Goal: Task Accomplishment & Management: Manage account settings

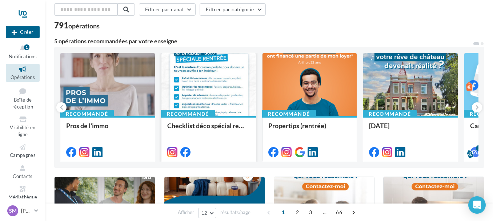
scroll to position [73, 0]
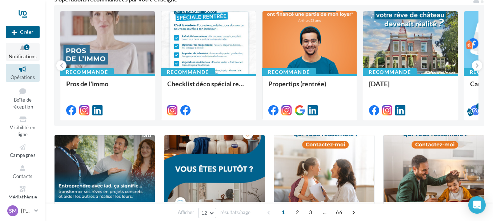
click at [21, 45] on icon at bounding box center [22, 48] width 29 height 8
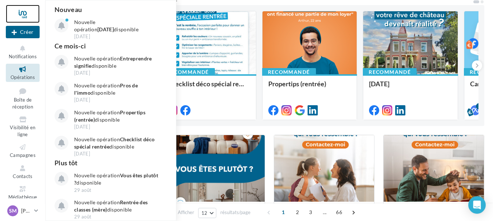
click at [7, 10] on div at bounding box center [23, 14] width 34 height 18
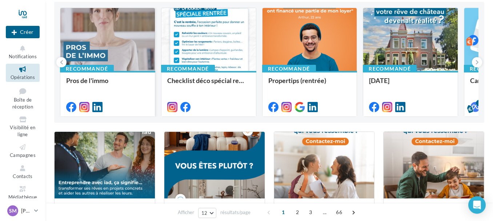
scroll to position [73, 0]
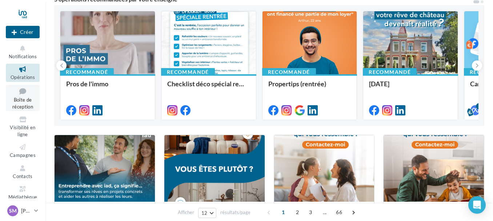
click at [24, 97] on span "Boîte de réception" at bounding box center [22, 103] width 21 height 13
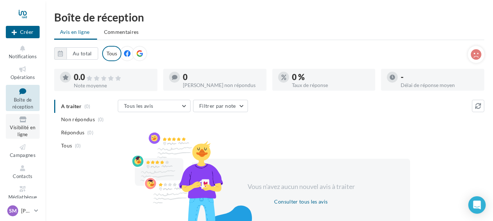
click at [22, 129] on span "Visibilité en ligne" at bounding box center [22, 130] width 25 height 13
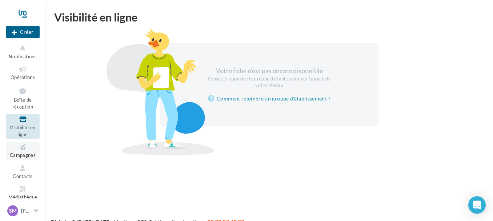
click at [33, 149] on icon at bounding box center [22, 147] width 29 height 8
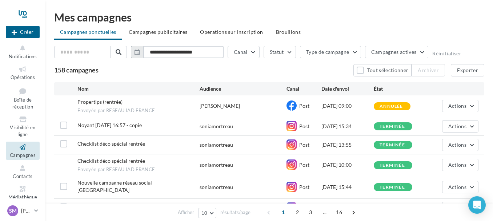
click at [220, 51] on input "**********" at bounding box center [183, 52] width 80 height 12
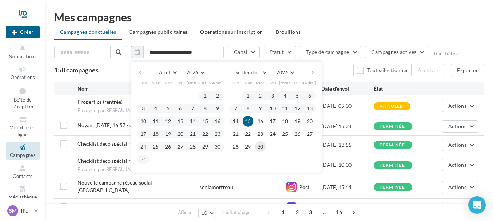
click at [256, 144] on button "30" at bounding box center [260, 146] width 11 height 11
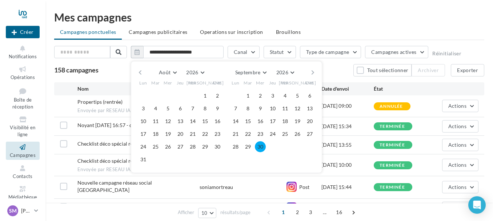
click at [259, 144] on button "30" at bounding box center [260, 146] width 11 height 11
type input "**********"
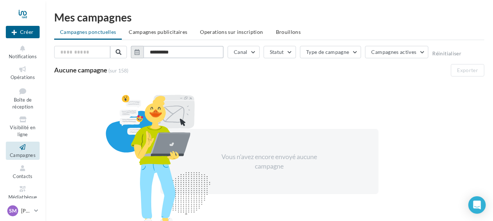
click at [189, 52] on input "**********" at bounding box center [183, 52] width 80 height 12
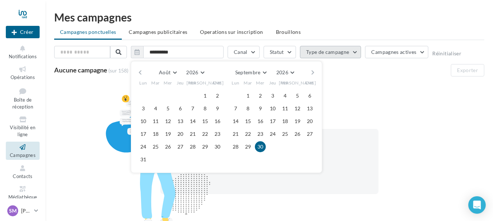
click at [357, 50] on button "Type de campagne" at bounding box center [330, 52] width 61 height 12
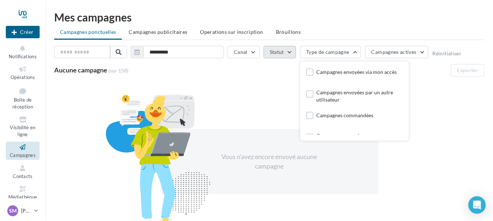
click at [289, 51] on button "Statut" at bounding box center [280, 52] width 32 height 12
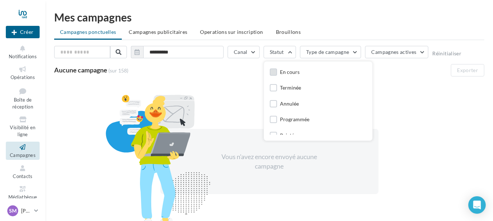
click at [286, 74] on div "En cours" at bounding box center [290, 71] width 20 height 7
click at [164, 28] on li "Campagnes publicitaires" at bounding box center [158, 31] width 70 height 13
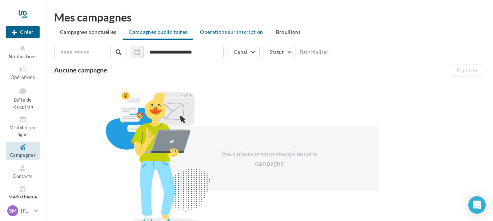
click at [230, 33] on span "Operations sur inscription" at bounding box center [231, 32] width 63 height 6
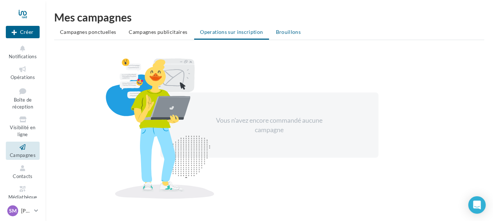
click at [281, 31] on span "Brouillons" at bounding box center [288, 32] width 25 height 6
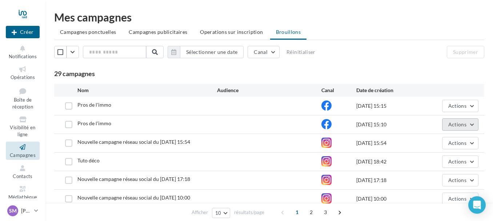
click at [473, 122] on button "Actions" at bounding box center [460, 124] width 36 height 12
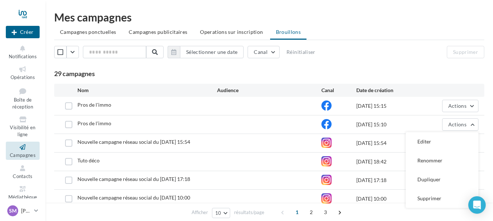
click at [373, 55] on div "Sélectionner une date Canal Réinitialiser" at bounding box center [217, 52] width 327 height 12
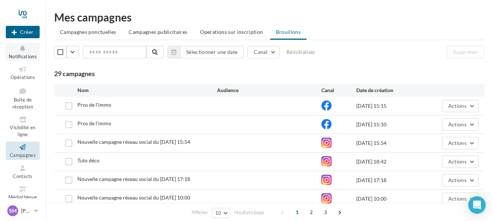
click at [24, 51] on icon at bounding box center [22, 48] width 29 height 8
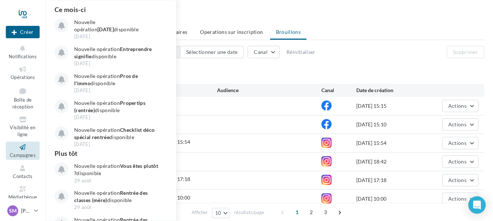
click at [353, 16] on div "Mes campagnes" at bounding box center [269, 17] width 430 height 11
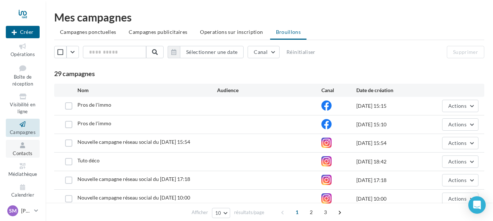
scroll to position [27, 0]
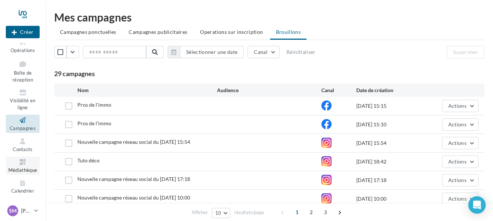
click at [27, 159] on icon at bounding box center [22, 162] width 29 height 8
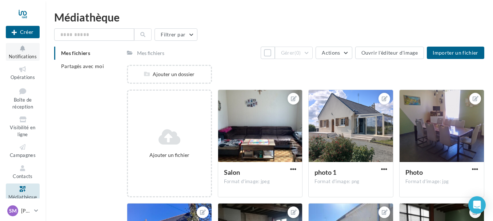
click at [33, 53] on button "Notifications" at bounding box center [23, 52] width 34 height 18
